Goal: Go to known website: Access a specific website the user already knows

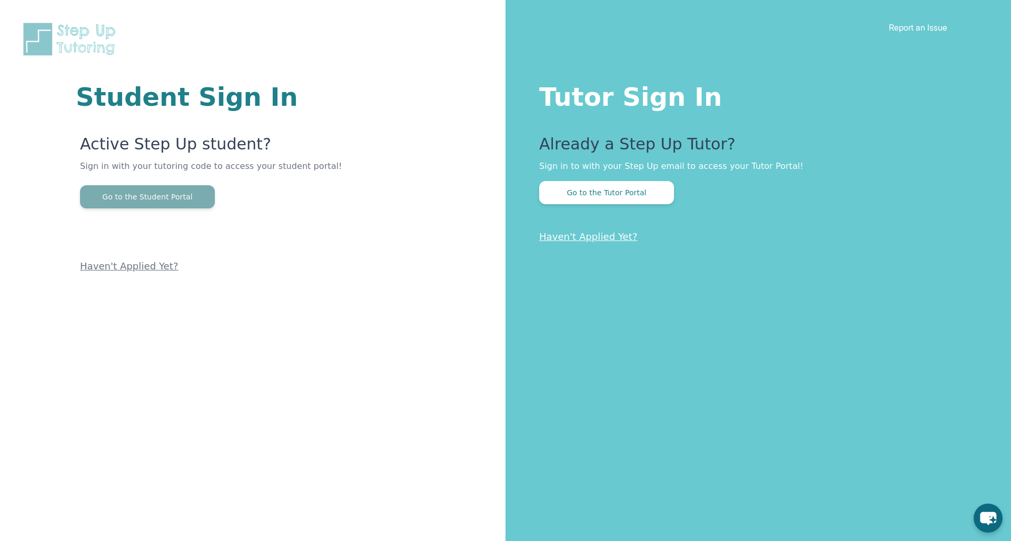
click at [195, 202] on button "Go to the Student Portal" at bounding box center [147, 196] width 135 height 23
click at [558, 187] on button "Go to the Tutor Portal" at bounding box center [606, 192] width 135 height 23
click at [148, 195] on button "Go to the Student Portal" at bounding box center [147, 196] width 135 height 23
